Goal: Transaction & Acquisition: Purchase product/service

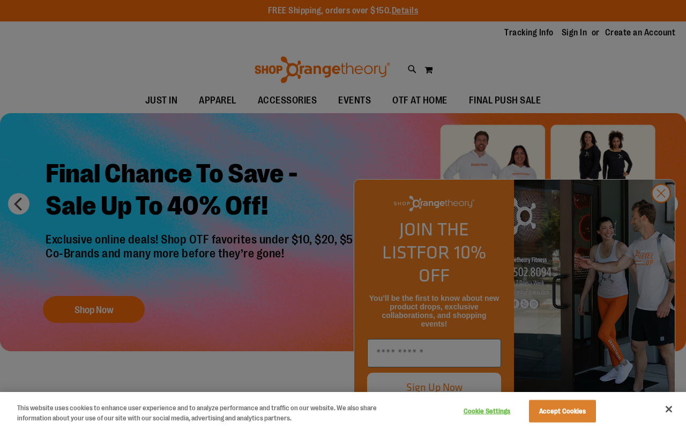
click at [660, 218] on div at bounding box center [343, 214] width 686 height 429
click at [668, 409] on button "Close" at bounding box center [669, 409] width 24 height 24
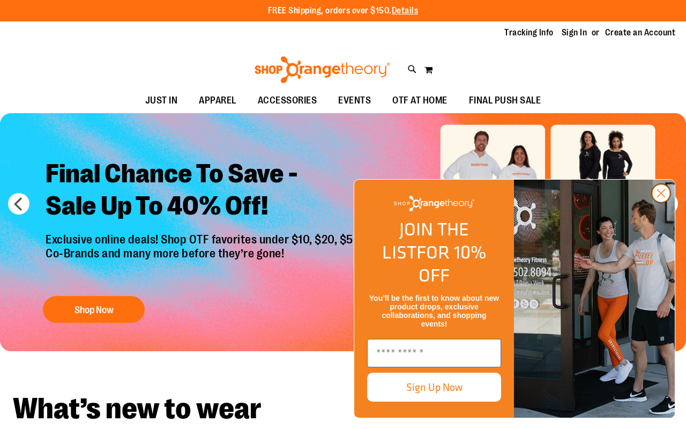
click at [660, 202] on circle "Close dialog" at bounding box center [661, 193] width 18 height 18
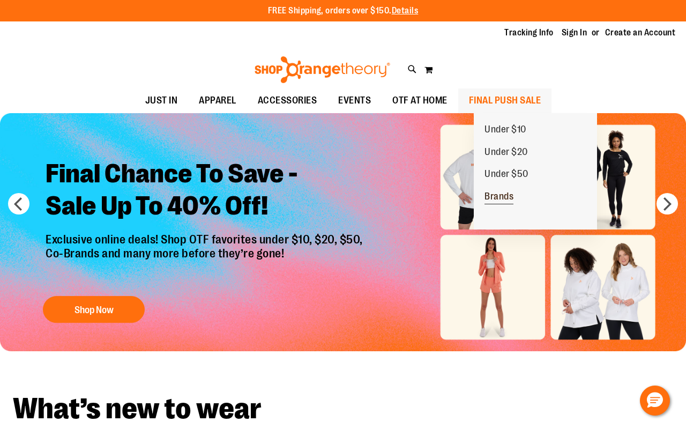
click at [506, 198] on span "Brands" at bounding box center [498, 197] width 29 height 13
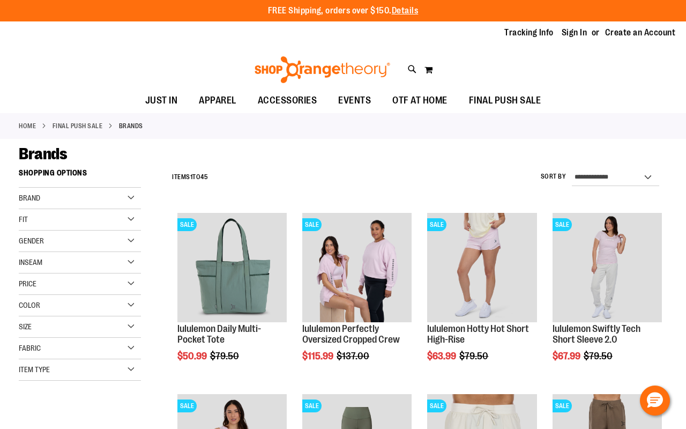
click at [125, 244] on div "Gender" at bounding box center [80, 240] width 122 height 21
click at [29, 262] on link "Men 7 items" at bounding box center [74, 262] width 117 height 11
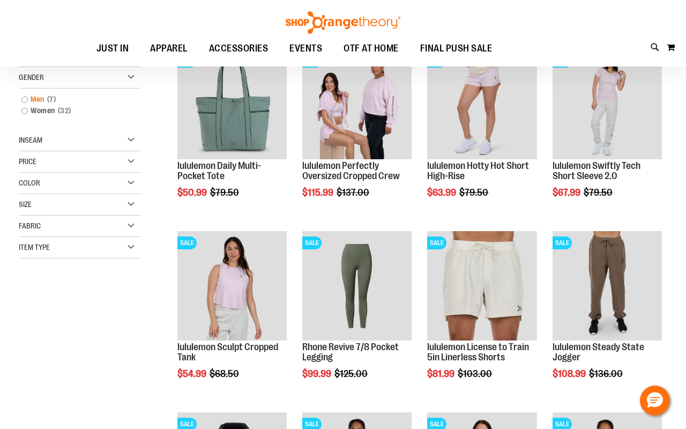
scroll to position [163, 0]
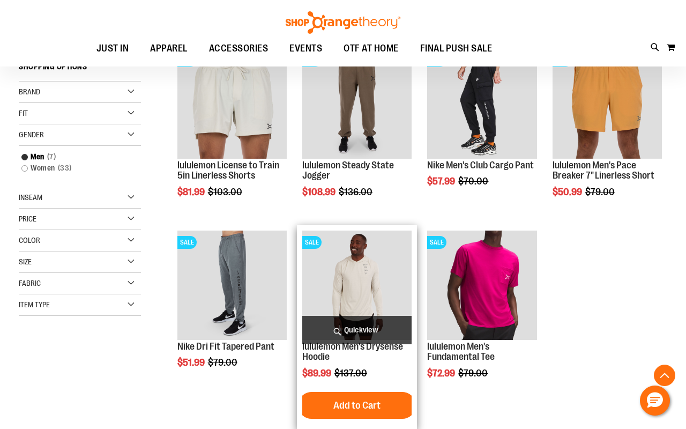
click at [360, 275] on img "product" at bounding box center [356, 284] width 109 height 109
